Goal: Communication & Community: Ask a question

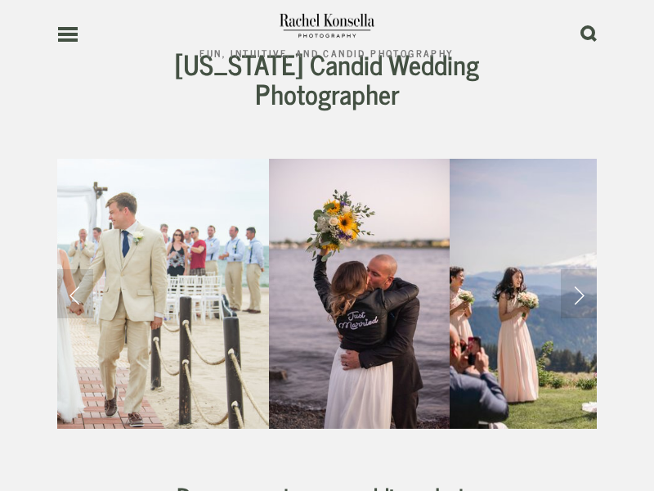
scroll to position [4107, 0]
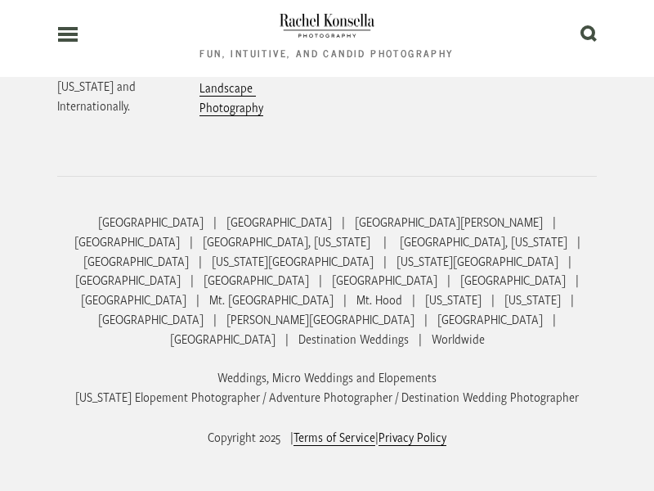
scroll to position [624, 0]
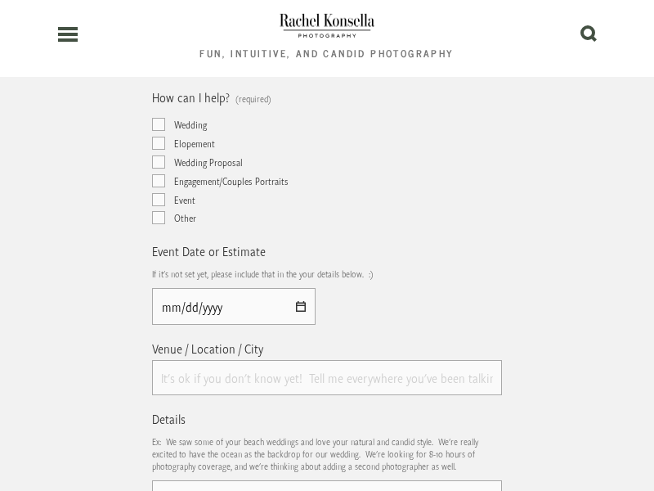
click at [158, 43] on header "Fun, Intuitive, and Candid Photography 0" at bounding box center [327, 38] width 540 height 77
click at [158, 62] on input "Email is best for me" at bounding box center [158, 62] width 13 height 13
checkbox input "true"
click at [158, 124] on input "Wedding" at bounding box center [158, 124] width 13 height 13
checkbox input "true"
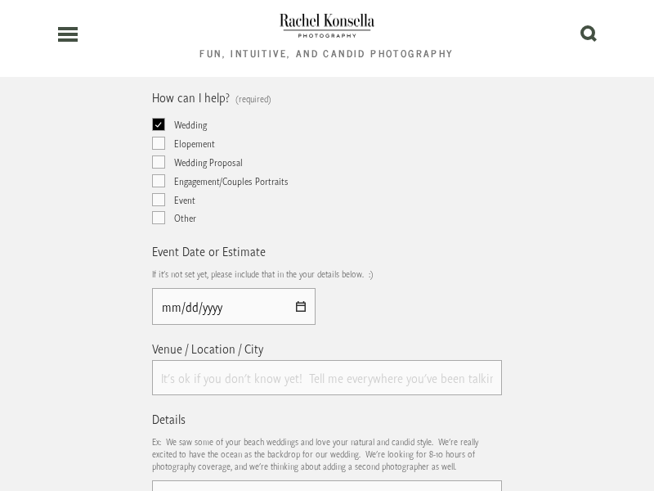
click at [158, 143] on input "Elopement" at bounding box center [158, 143] width 13 height 13
checkbox input "true"
click at [158, 161] on input "Wedding Proposal" at bounding box center [158, 161] width 13 height 13
checkbox input "true"
click at [158, 180] on input "Engagement/Couples Portraits" at bounding box center [158, 180] width 13 height 13
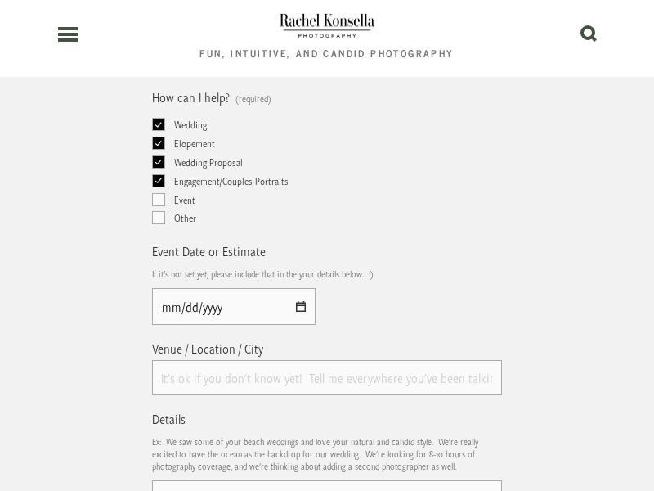
checkbox input "true"
click at [158, 199] on input "Event" at bounding box center [158, 199] width 13 height 13
checkbox input "true"
click at [158, 218] on input "Other" at bounding box center [158, 217] width 13 height 13
checkbox input "true"
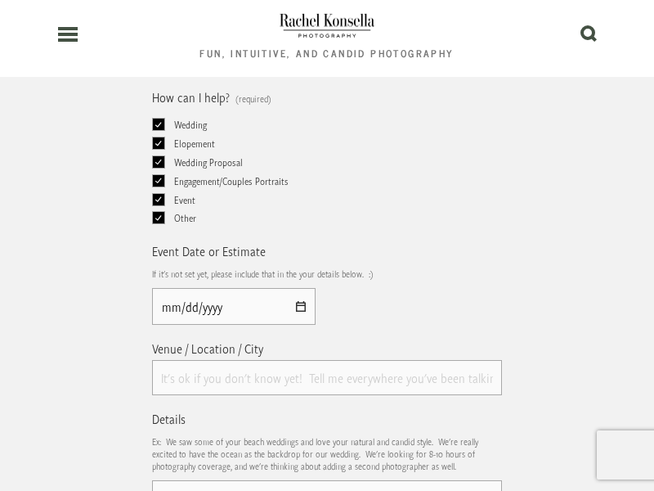
type input "Rick Stephens"
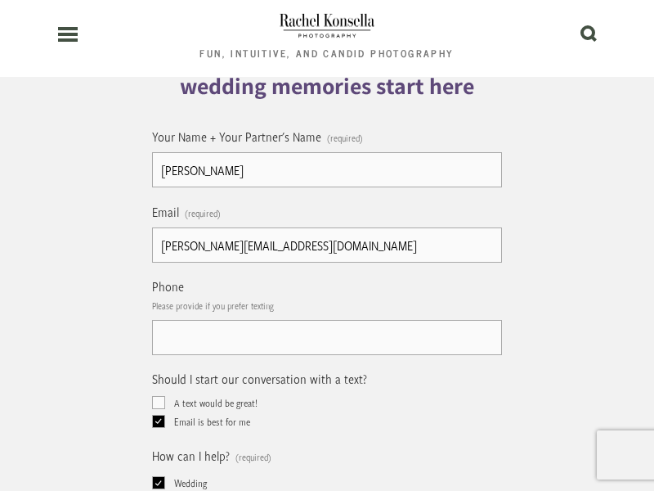
type input "rick-stephens@dominatebanners.com"
type input "(805) 400-2077"
type input "50901-02-02"
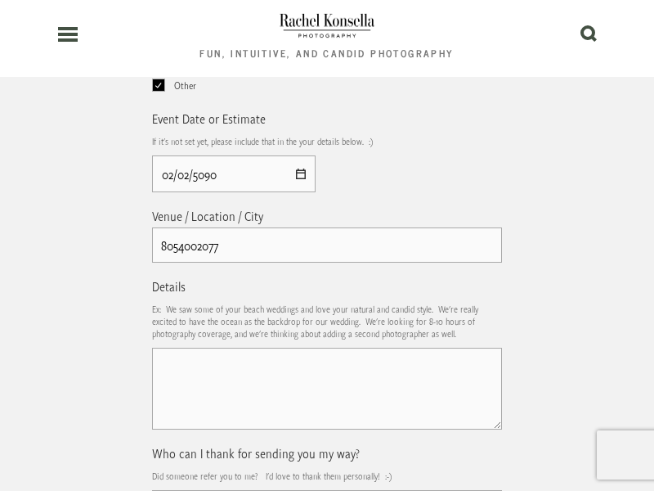
type input "8054002077"
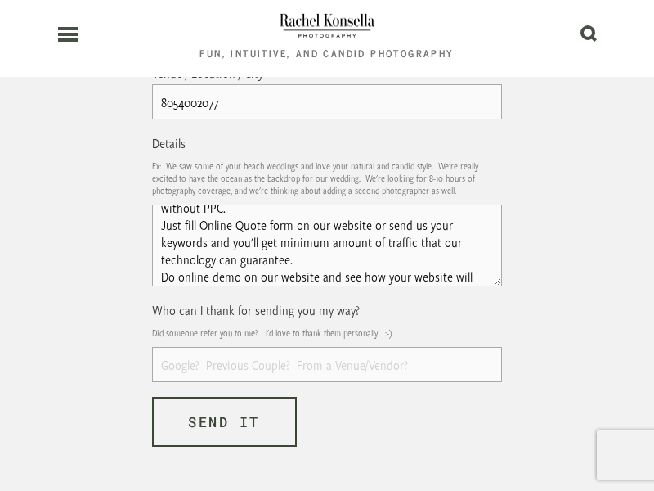
scroll to position [49, 0]
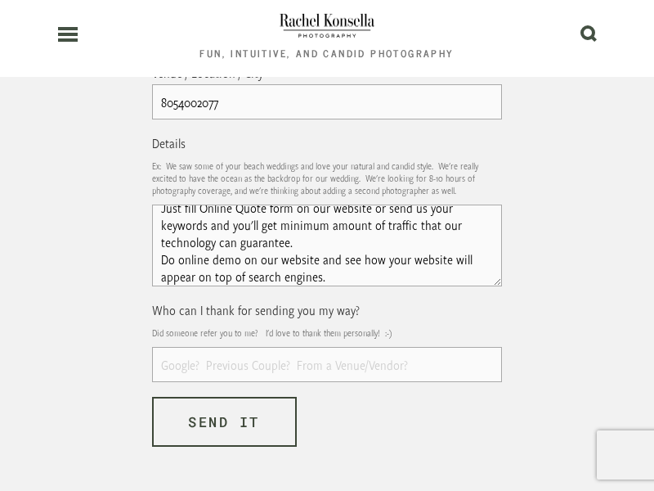
type textarea "We can place your website on top position in search engines without PPC. Just f…"
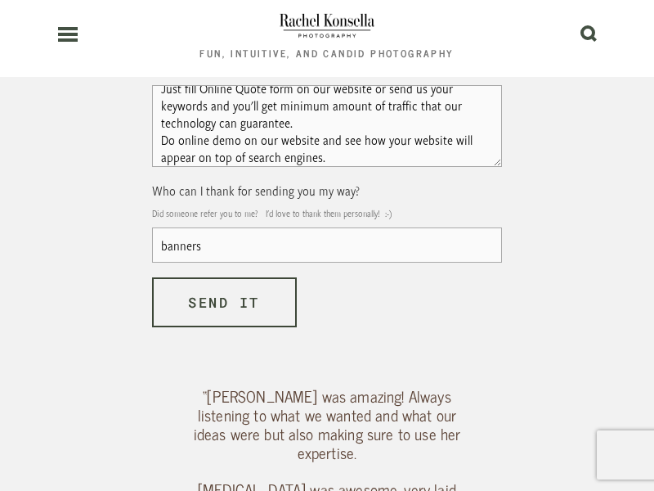
type input "banners"
click at [224, 302] on span "Send it" at bounding box center [224, 302] width 72 height 19
